Goal: Check status: Check status

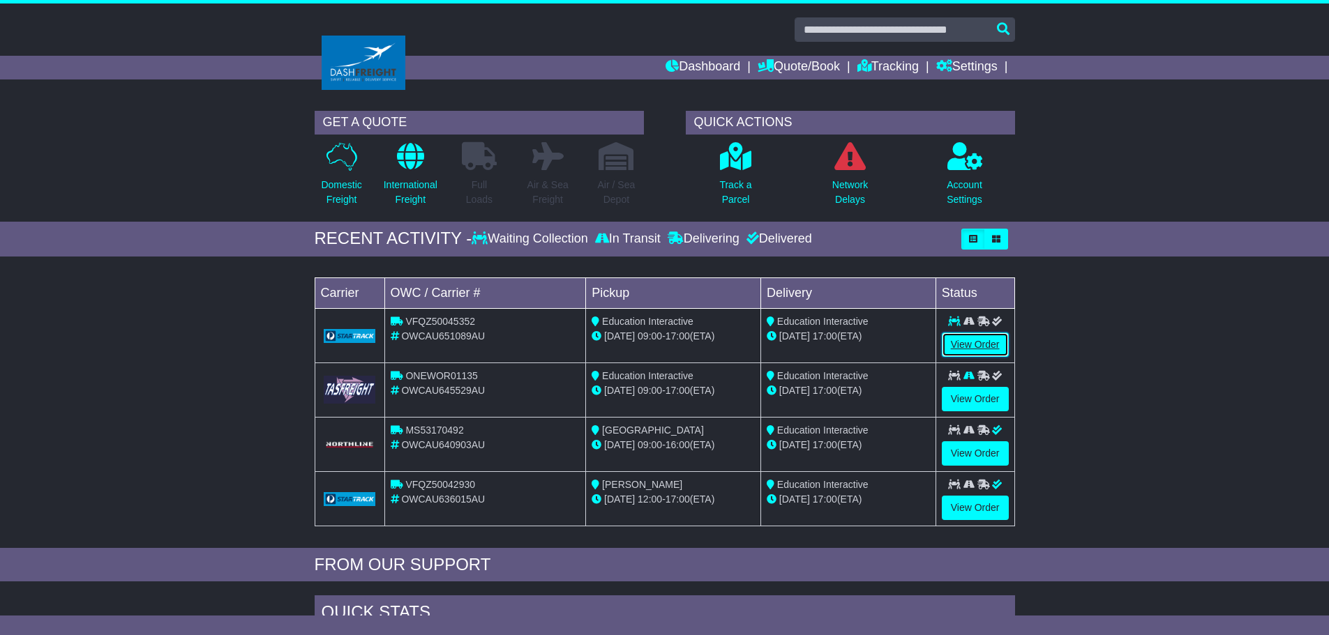
click at [962, 348] on link "View Order" at bounding box center [975, 345] width 67 height 24
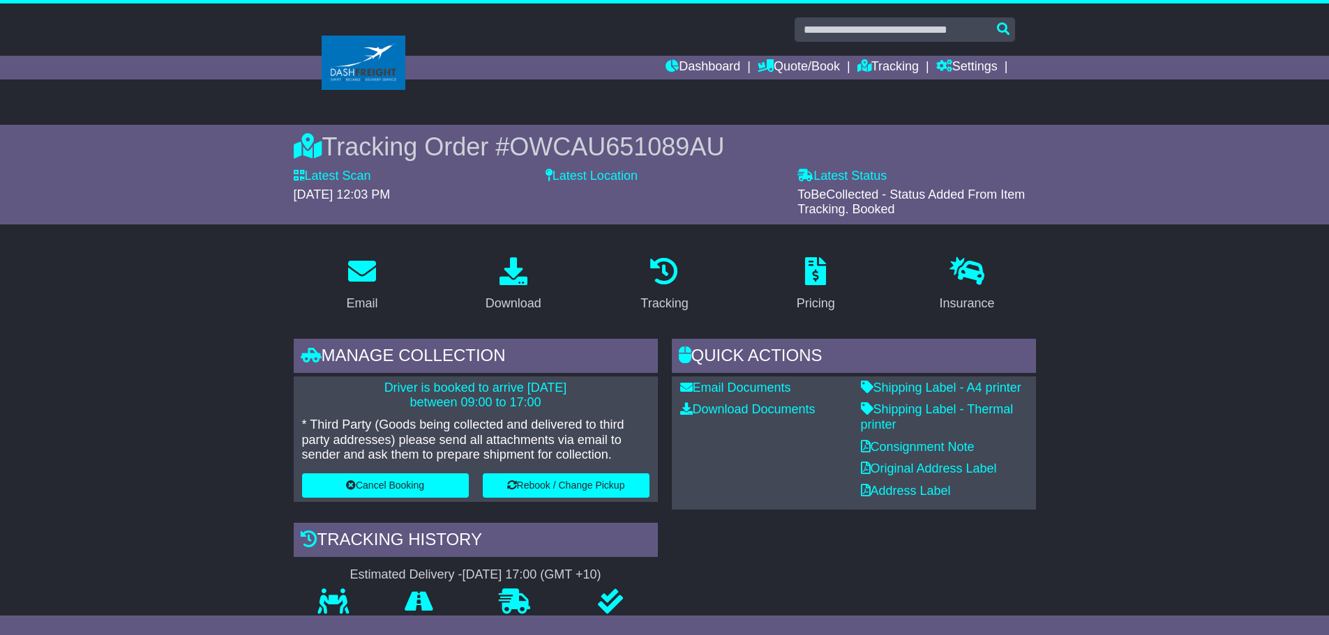
click at [594, 137] on span "OWCAU651089AU" at bounding box center [616, 147] width 215 height 29
copy span "OWCAU651089AU"
